Goal: Information Seeking & Learning: Learn about a topic

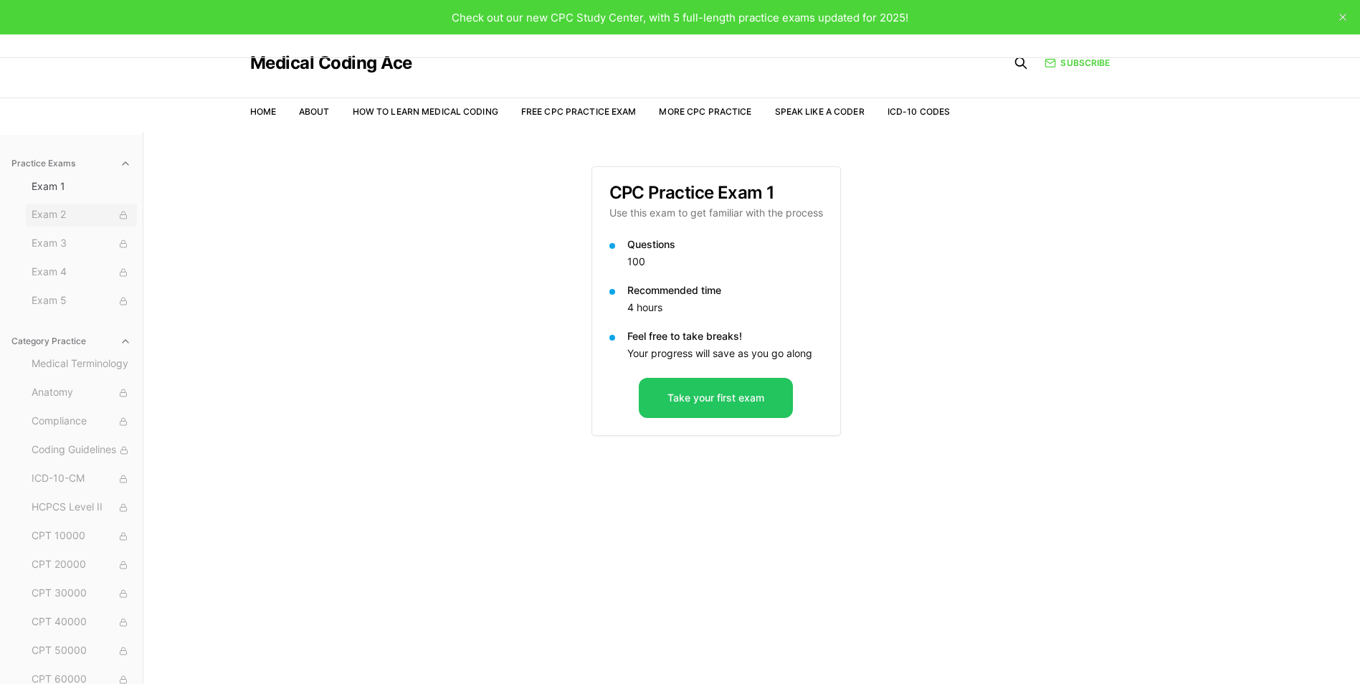
click at [59, 216] on span "Exam 2" at bounding box center [82, 215] width 100 height 16
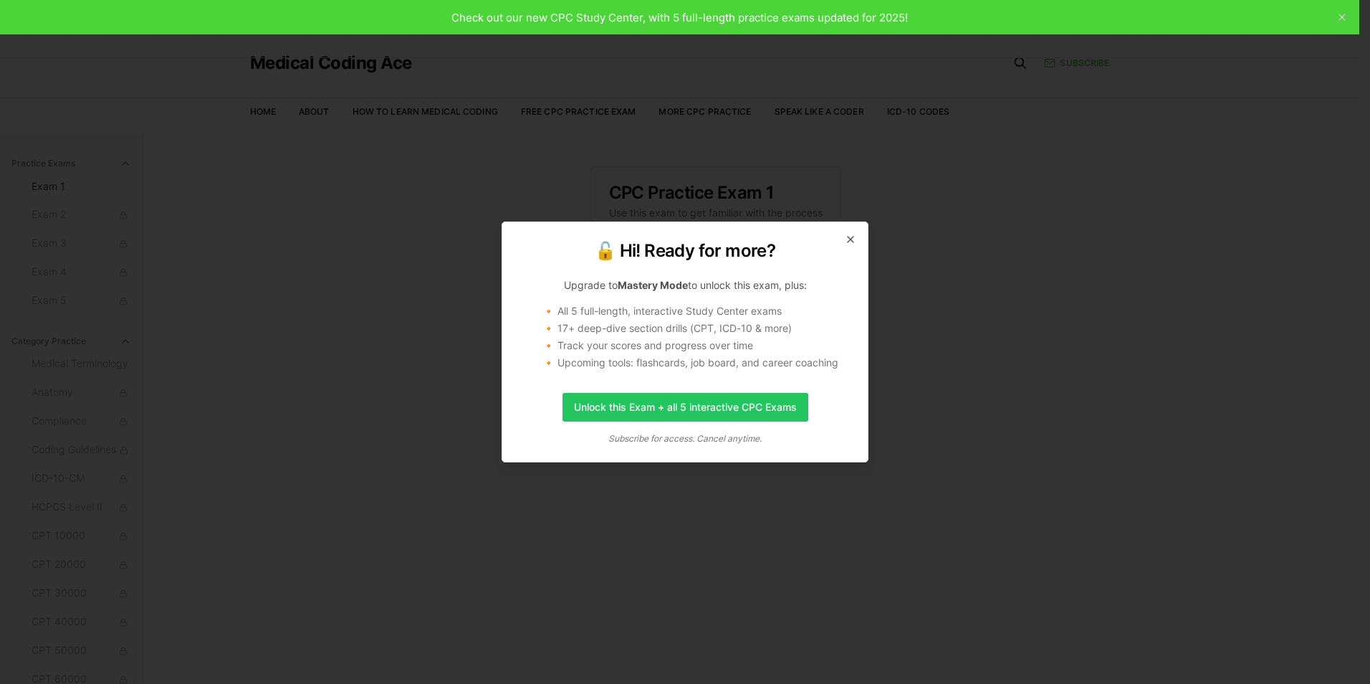
click at [852, 235] on icon "button" at bounding box center [850, 239] width 11 height 11
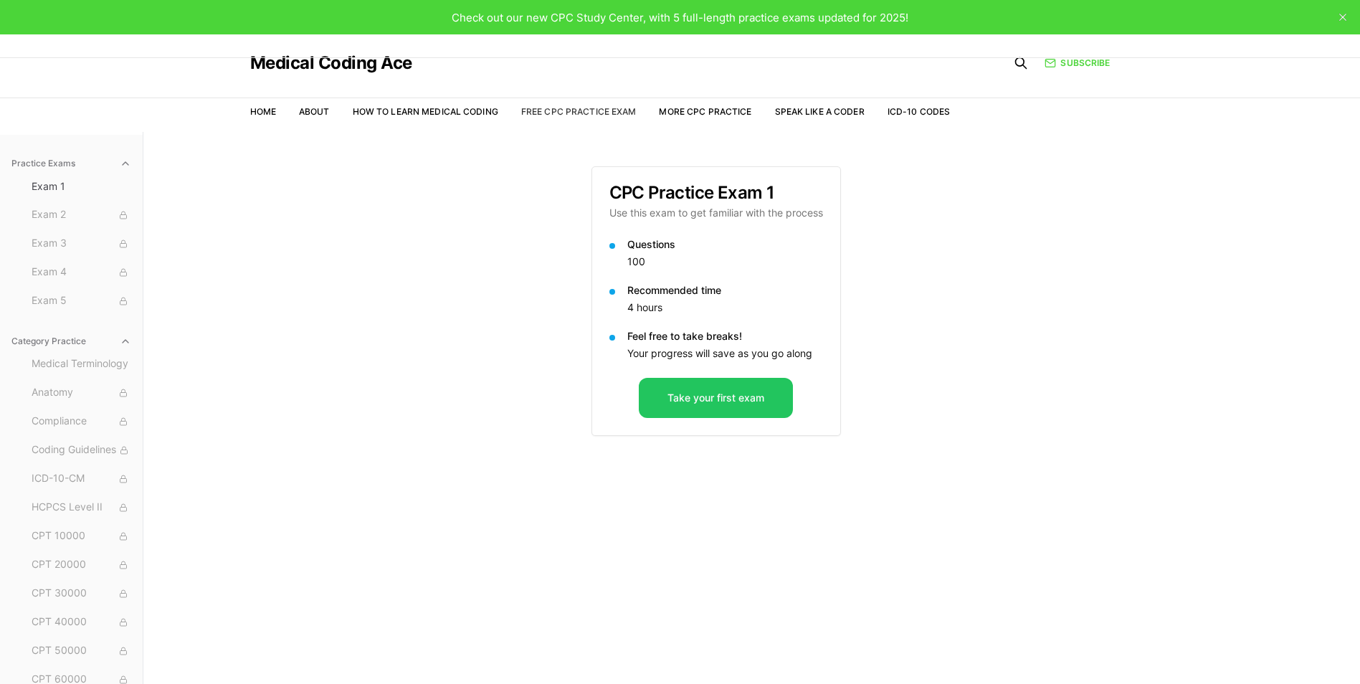
click at [586, 115] on link "Free CPC Practice Exam" at bounding box center [578, 111] width 115 height 11
click at [381, 115] on link "How to Learn Medical Coding" at bounding box center [425, 111] width 145 height 11
